Goal: Feedback & Contribution: Submit feedback/report problem

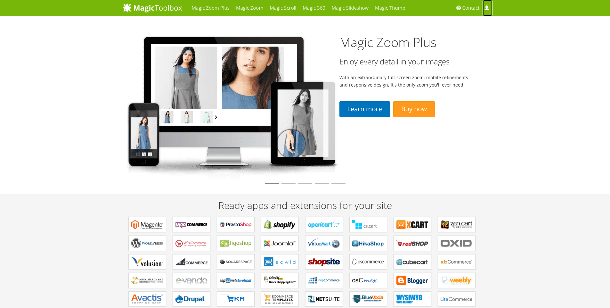
click at [487, 10] on span at bounding box center [486, 8] width 5 height 5
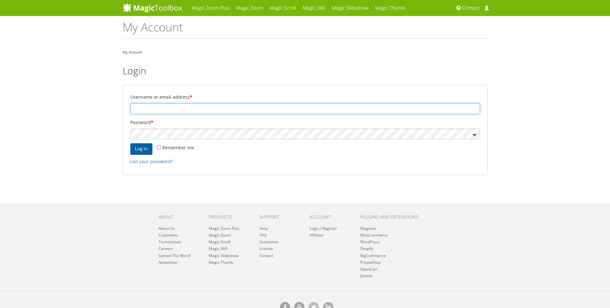
type input "harshit@shiningdiamonds.co.uk"
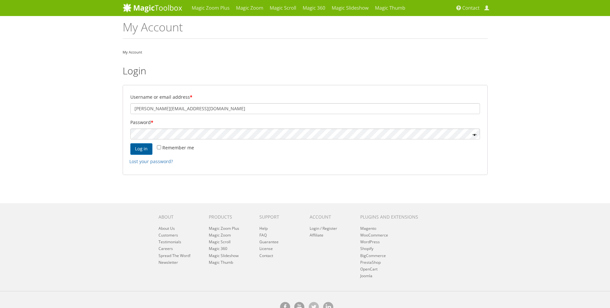
click at [141, 151] on button "Log in" at bounding box center [141, 149] width 22 height 12
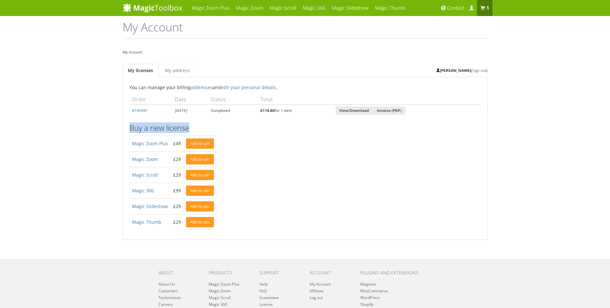
drag, startPoint x: 132, startPoint y: 128, endPoint x: 226, endPoint y: 128, distance: 94.2
click at [216, 128] on h3 "Buy a new license" at bounding box center [305, 128] width 352 height 8
drag, startPoint x: 175, startPoint y: 109, endPoint x: 266, endPoint y: 130, distance: 93.3
click at [223, 121] on div "You can manage your billing addresses and edit your personal details . Recent P…" at bounding box center [305, 157] width 352 height 146
click at [293, 139] on div "You can manage your billing addresses and edit your personal details . Recent P…" at bounding box center [305, 157] width 352 height 146
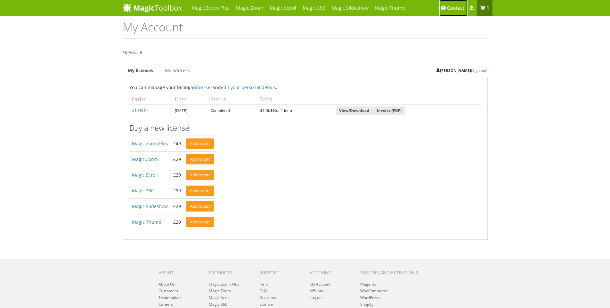
click at [451, 11] on span "Contact" at bounding box center [455, 8] width 17 height 6
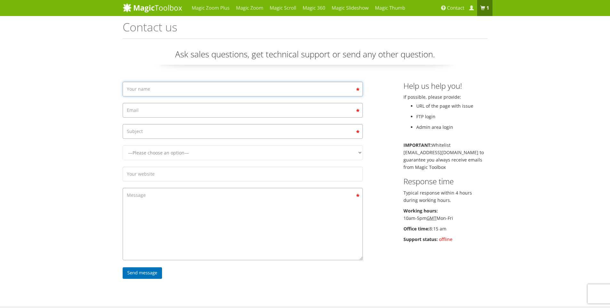
click at [171, 91] on input "Contact form" at bounding box center [243, 89] width 240 height 15
click at [158, 88] on input "Contact form" at bounding box center [243, 89] width 240 height 15
type input "Rajesh"
type input "rajesh.m@diamond-heaven.co.uk"
click at [174, 133] on input "Contact form" at bounding box center [243, 131] width 240 height 15
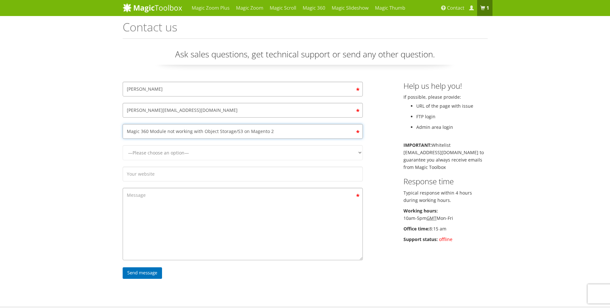
type input "Magic 360 Module not working with Object Storage/S3 on Magento 2"
select select "Magic 360"
click at [123, 145] on select "—Please choose an option— Magic Zoom Magic Zoom Plus Magic Thumb Magic Slidesho…" at bounding box center [243, 152] width 240 height 15
click at [164, 177] on input "Contact form" at bounding box center [243, 174] width 240 height 15
paste input "https://www.diamond-heaven.co.uk/"
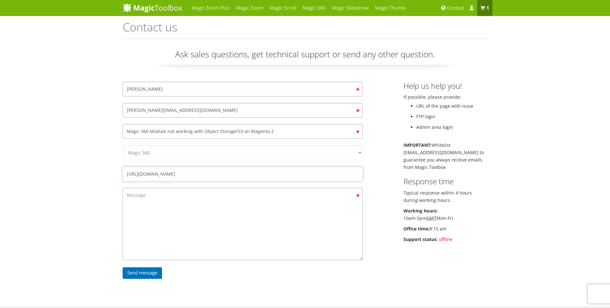
type input "https://www.diamond-heaven.co.uk/"
click at [166, 203] on textarea "Contact form" at bounding box center [243, 224] width 240 height 72
click at [162, 210] on textarea "Contact form" at bounding box center [243, 224] width 240 height 72
type textarea "W"
paste textarea "1.7.8"
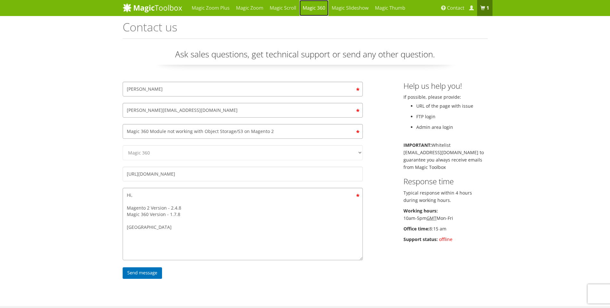
click at [312, 7] on link "Magic 360" at bounding box center [314, 8] width 29 height 16
click at [160, 226] on textarea "Hi, Magento 2 Version - 2.4.8 Magic 360 Version - 1.7.8 Magento" at bounding box center [243, 224] width 240 height 72
click at [177, 224] on textarea "Hi, Magento 2 Version - 2.4.8 Magic 360 Version - 1.7.8 Maginc 360 doesn't work…" at bounding box center [243, 224] width 240 height 72
click at [138, 227] on textarea "Hi, Magento 2 Version - 2.4.8 Magic 360 Version - 1.7.8 Maginc 360 doesn't work…" at bounding box center [243, 224] width 240 height 72
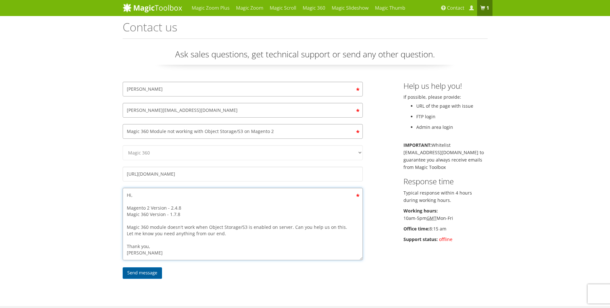
type textarea "Hi, Magento 2 Version - 2.4.8 Magic 360 Version - 1.7.8 Magic 360 module doesn'…"
click at [144, 271] on input "Send message" at bounding box center [143, 273] width 40 height 12
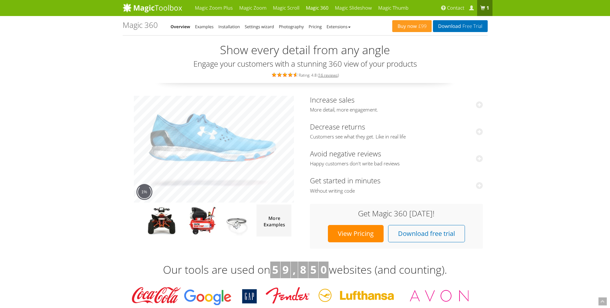
scroll to position [115, 0]
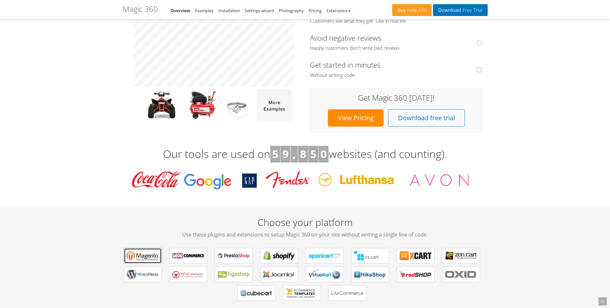
click at [144, 255] on b "Magic 360 for Magento" at bounding box center [143, 256] width 32 height 10
